Goal: Transaction & Acquisition: Obtain resource

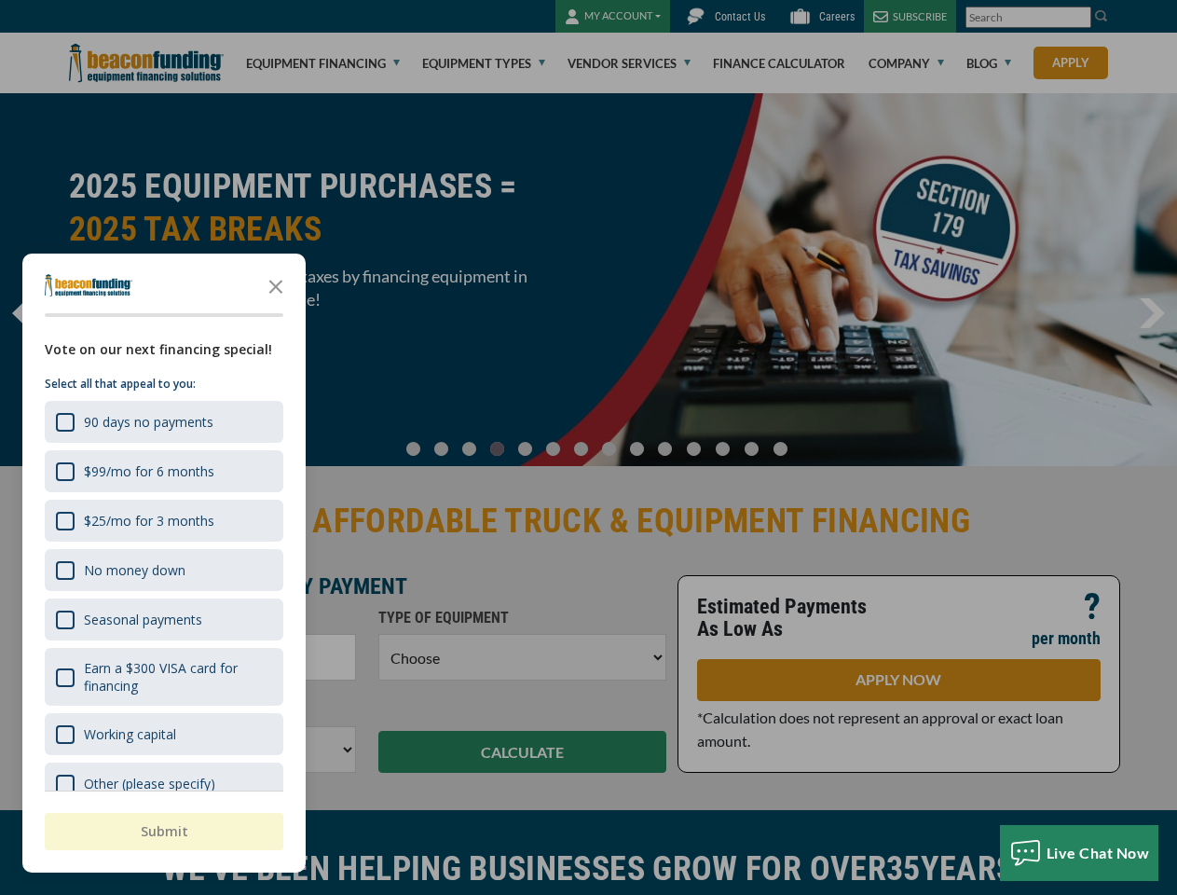
click at [588, 447] on div at bounding box center [588, 447] width 1177 height 895
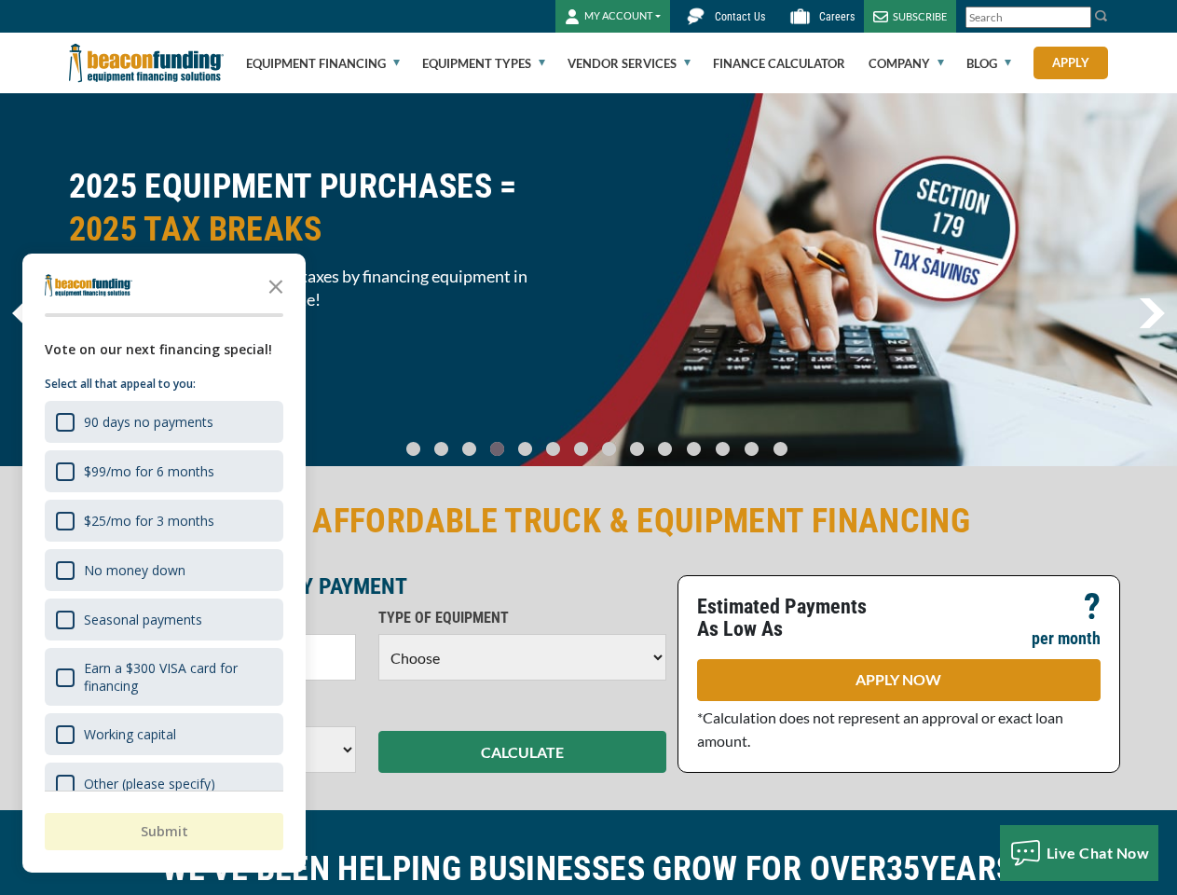
click at [588, 447] on link "Go To Slide 6" at bounding box center [581, 449] width 22 height 16
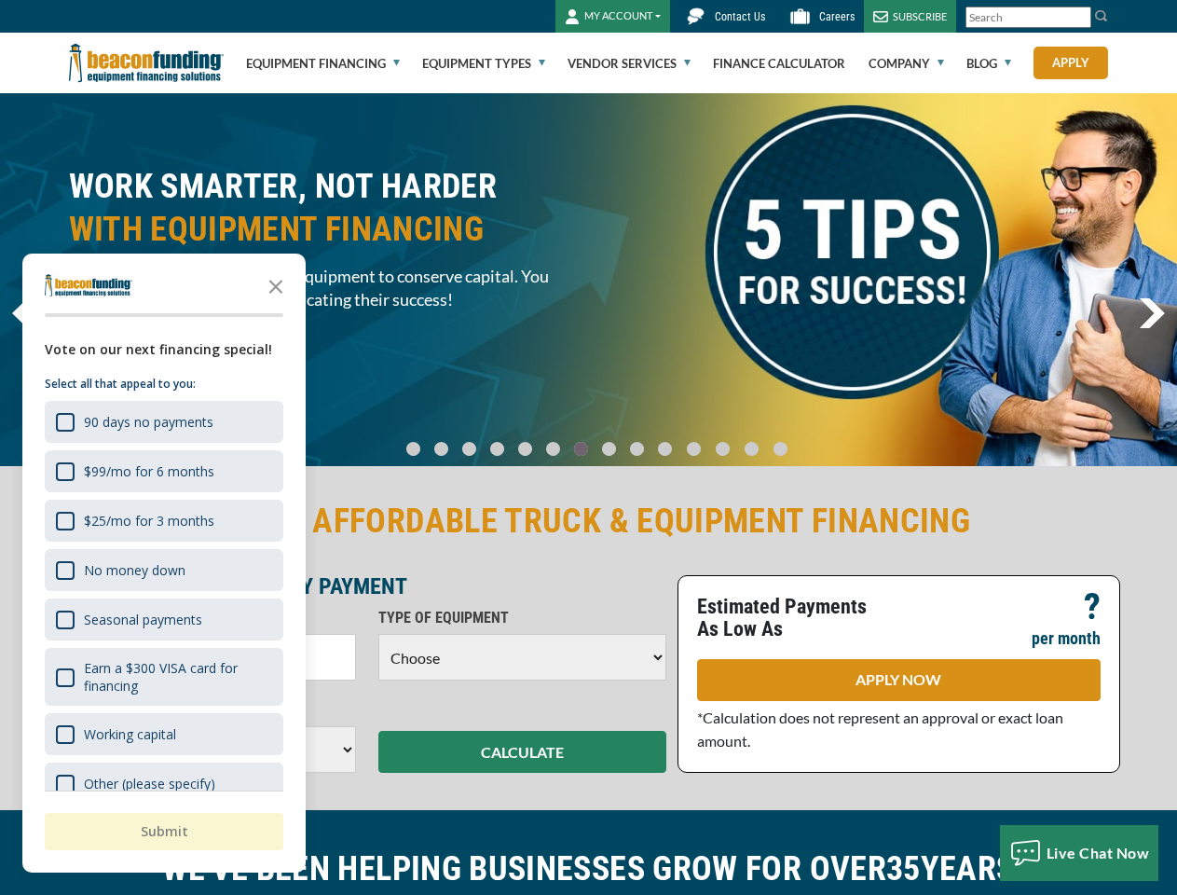
click at [276, 285] on icon "Close the survey" at bounding box center [275, 285] width 37 height 37
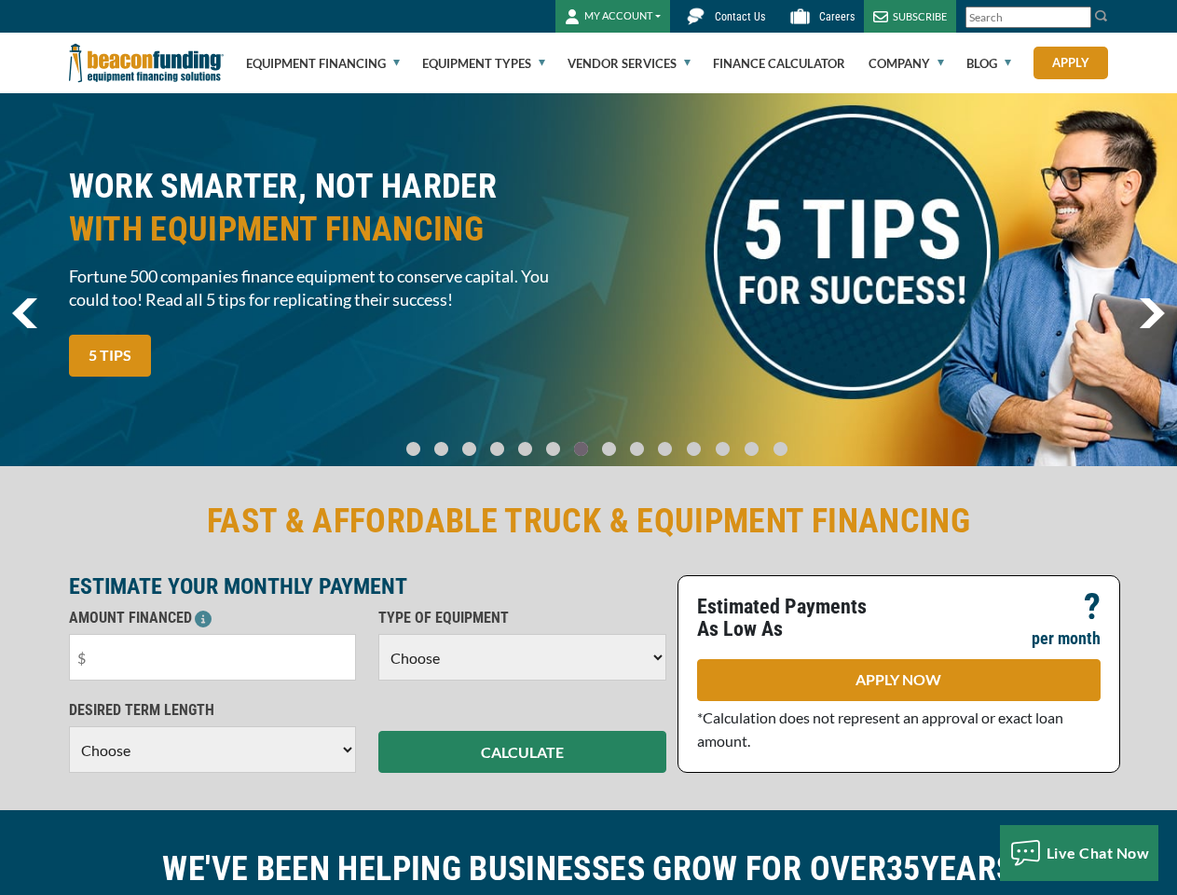
click at [162, 421] on div "WORK SMARTER, NOT HARDER WITH EQUIPMENT FINANCING Fortune 500 companies finance…" at bounding box center [588, 279] width 1177 height 373
click at [162, 471] on div "FAST & AFFORDABLE TRUCK & EQUIPMENT FINANCING ESTIMATE YOUR MONTHLY PAYMENT AMO…" at bounding box center [588, 636] width 1177 height 348
click at [162, 520] on h2 "FAST & AFFORDABLE TRUCK & EQUIPMENT FINANCING" at bounding box center [589, 520] width 1040 height 43
click at [162, 569] on div "FAST & AFFORDABLE TRUCK & EQUIPMENT FINANCING ESTIMATE YOUR MONTHLY PAYMENT AMO…" at bounding box center [589, 635] width 1062 height 273
click at [162, 619] on p "AMOUNT FINANCED" at bounding box center [213, 618] width 288 height 22
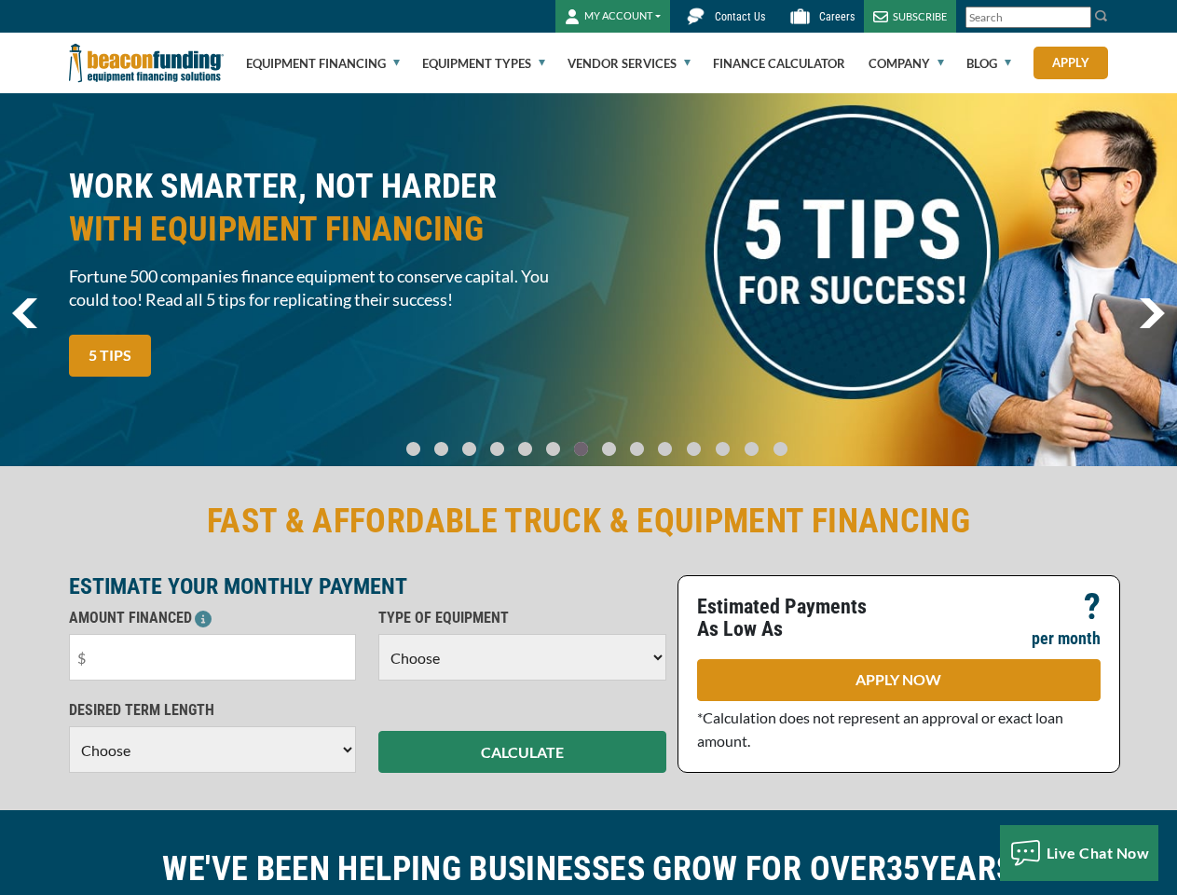
click at [162, 677] on input "text" at bounding box center [213, 657] width 288 height 47
click at [162, 733] on div "DESIRED TERM LENGTH Choose 36 Months 48 Months 60 Months Please choose the Desi…" at bounding box center [213, 736] width 310 height 74
